Goal: Check status: Check status

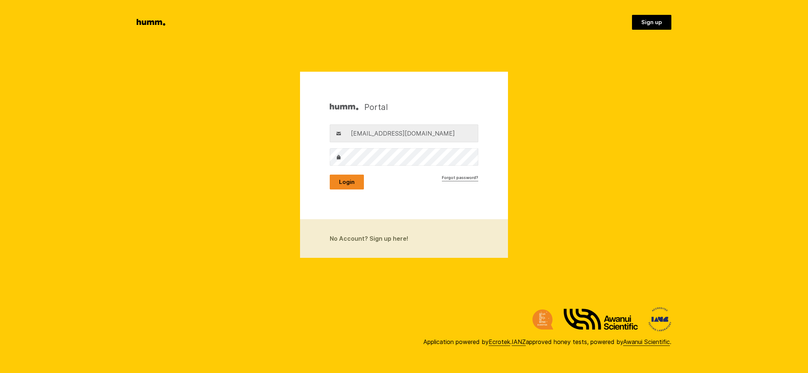
click at [352, 180] on button "Login" at bounding box center [347, 182] width 34 height 15
click at [353, 182] on button "Login" at bounding box center [347, 182] width 34 height 15
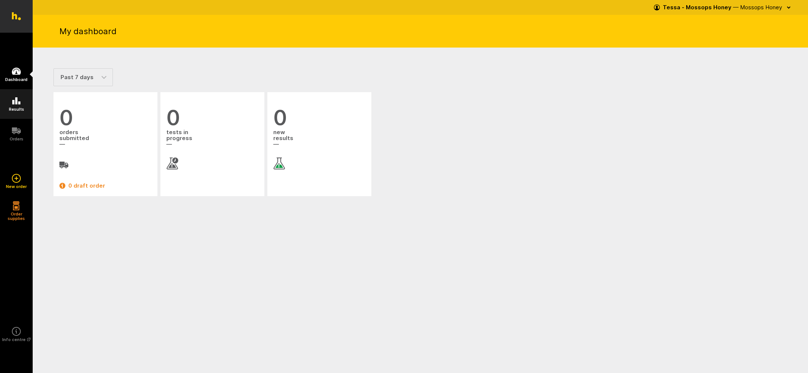
click at [14, 102] on icon at bounding box center [16, 100] width 8 height 7
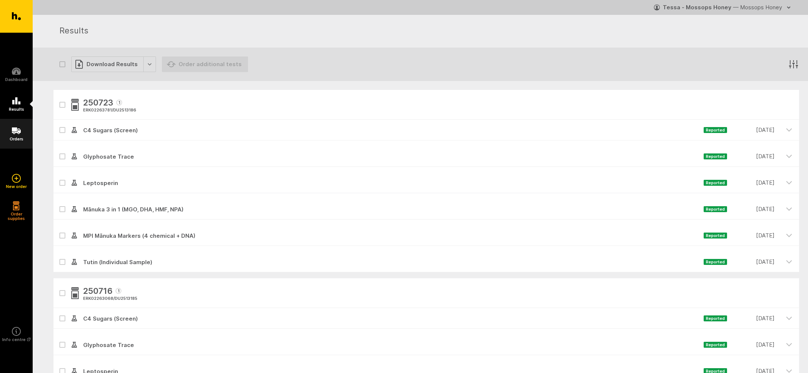
click at [16, 130] on icon at bounding box center [16, 130] width 9 height 7
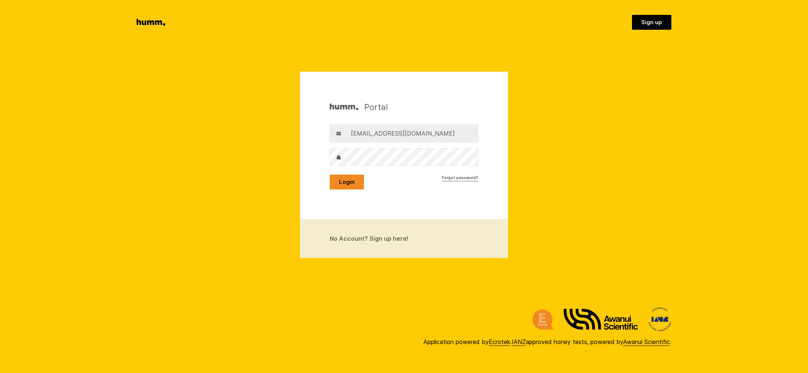
click at [344, 183] on button "Login" at bounding box center [347, 182] width 34 height 15
